Goal: Task Accomplishment & Management: Use online tool/utility

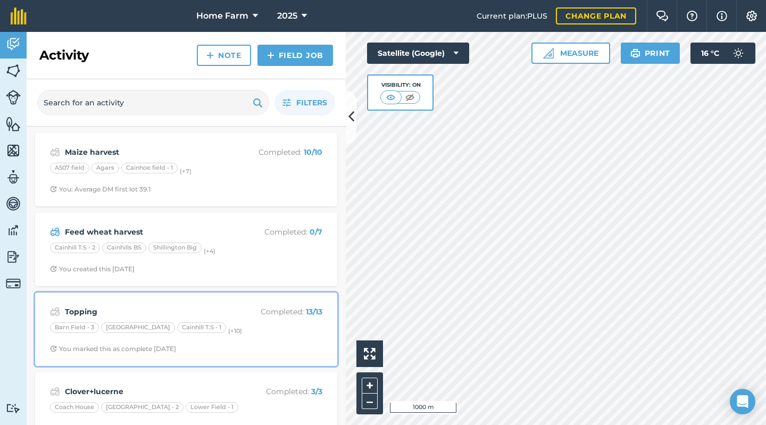
click at [240, 316] on p "Completed : 13 / 13" at bounding box center [280, 312] width 85 height 12
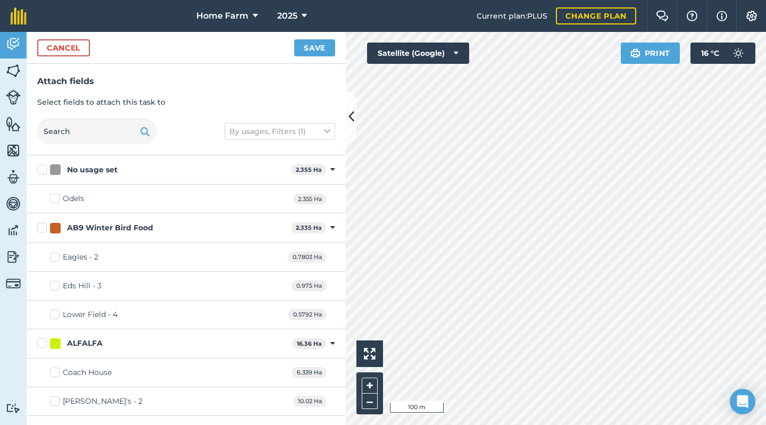
checkbox input "true"
click at [325, 51] on button "Save" at bounding box center [314, 47] width 41 height 17
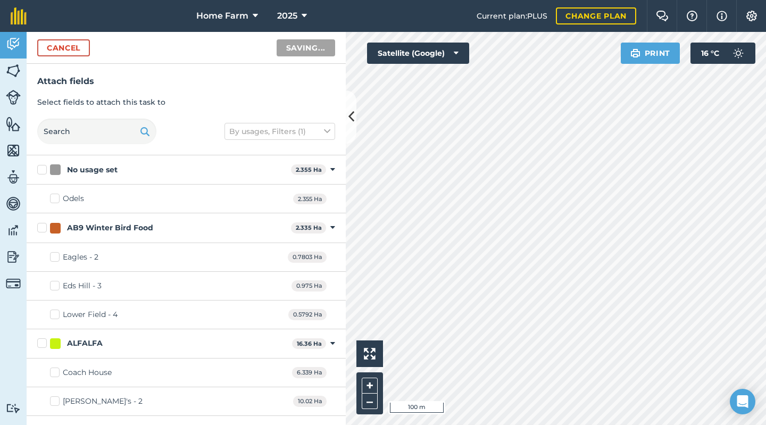
checkbox input "false"
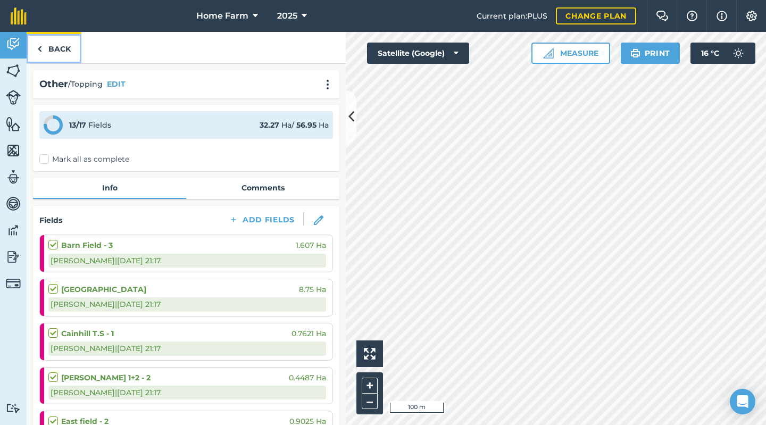
click at [68, 47] on link "Back" at bounding box center [54, 47] width 55 height 31
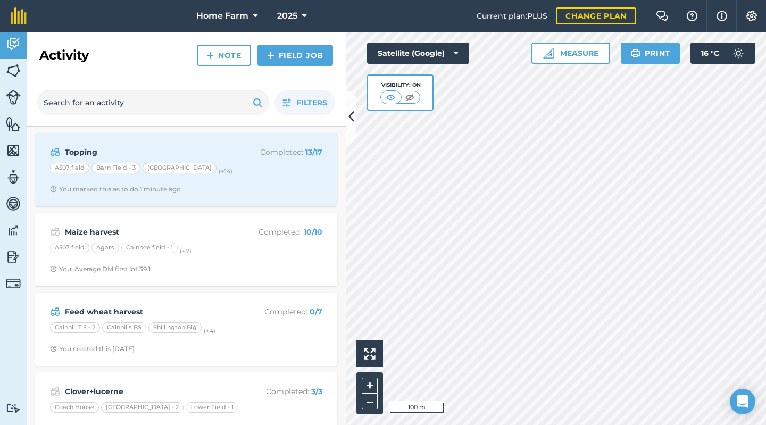
click at [324, 75] on div "Activity Note Field Job" at bounding box center [186, 55] width 319 height 47
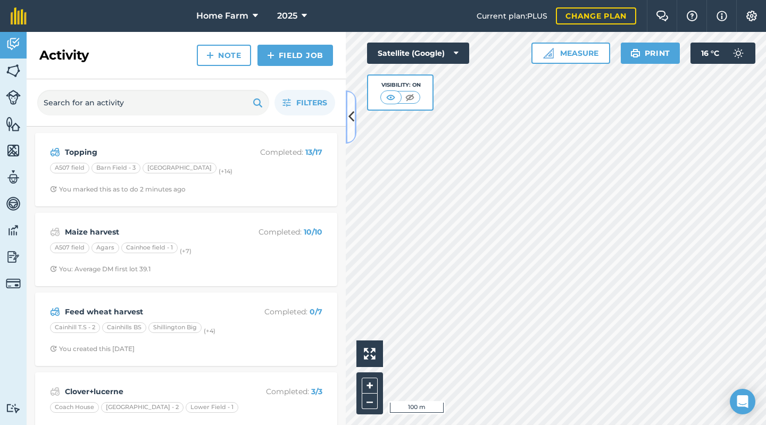
click at [349, 114] on icon at bounding box center [351, 116] width 6 height 19
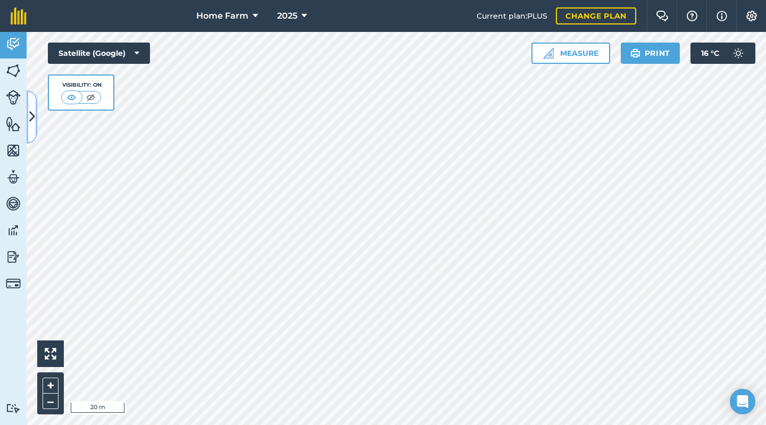
click at [34, 120] on icon at bounding box center [32, 116] width 6 height 19
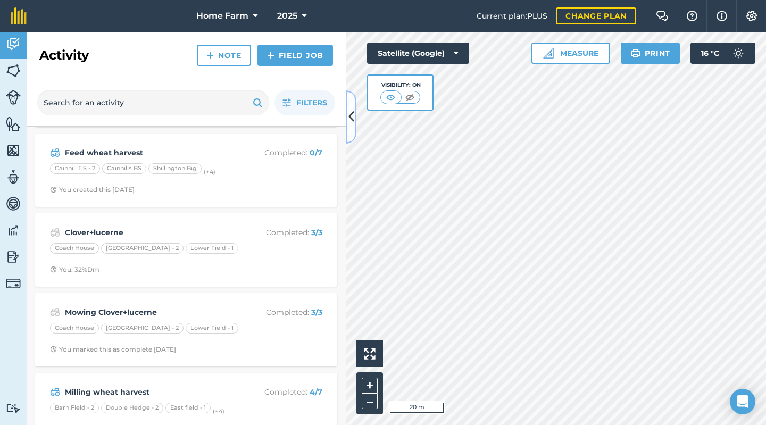
scroll to position [160, 0]
click at [353, 135] on button at bounding box center [351, 116] width 11 height 53
